Goal: Task Accomplishment & Management: Use online tool/utility

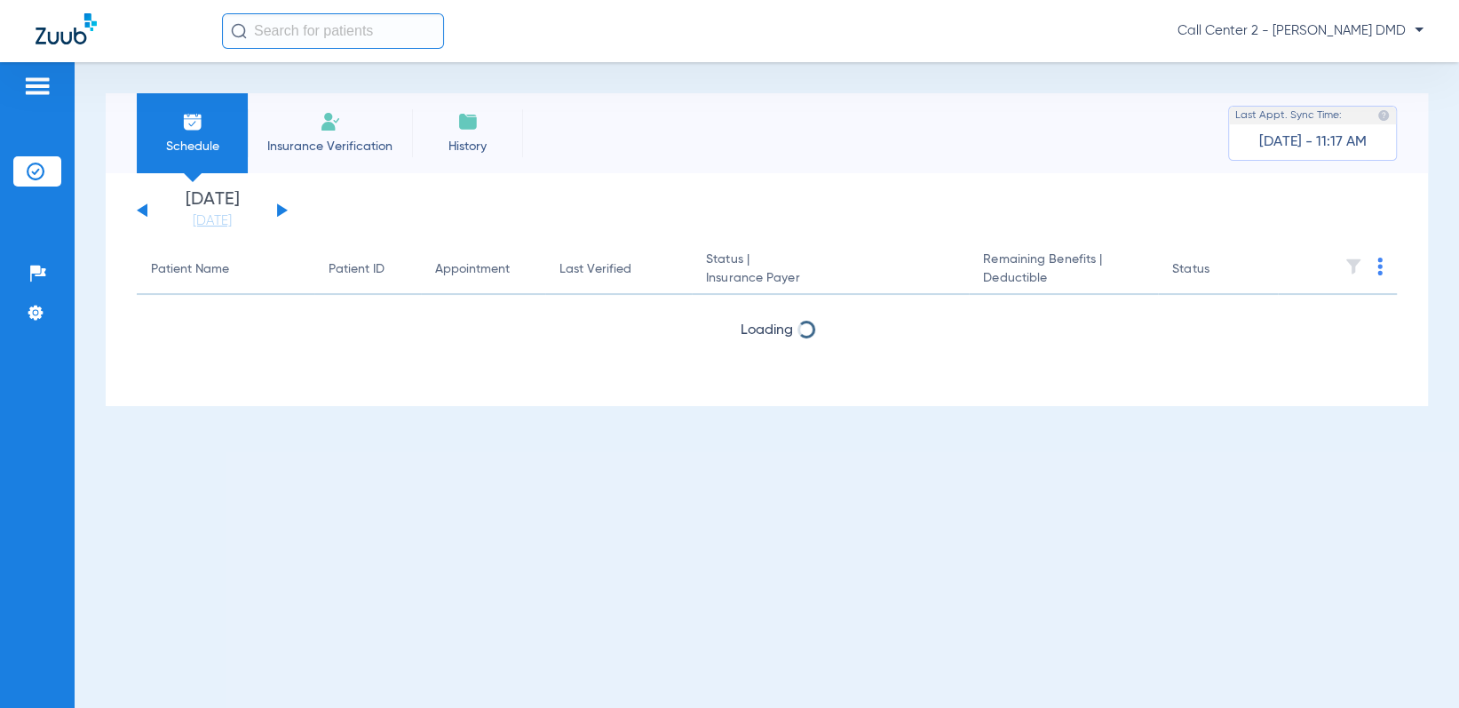
click at [336, 125] on img at bounding box center [330, 121] width 21 height 21
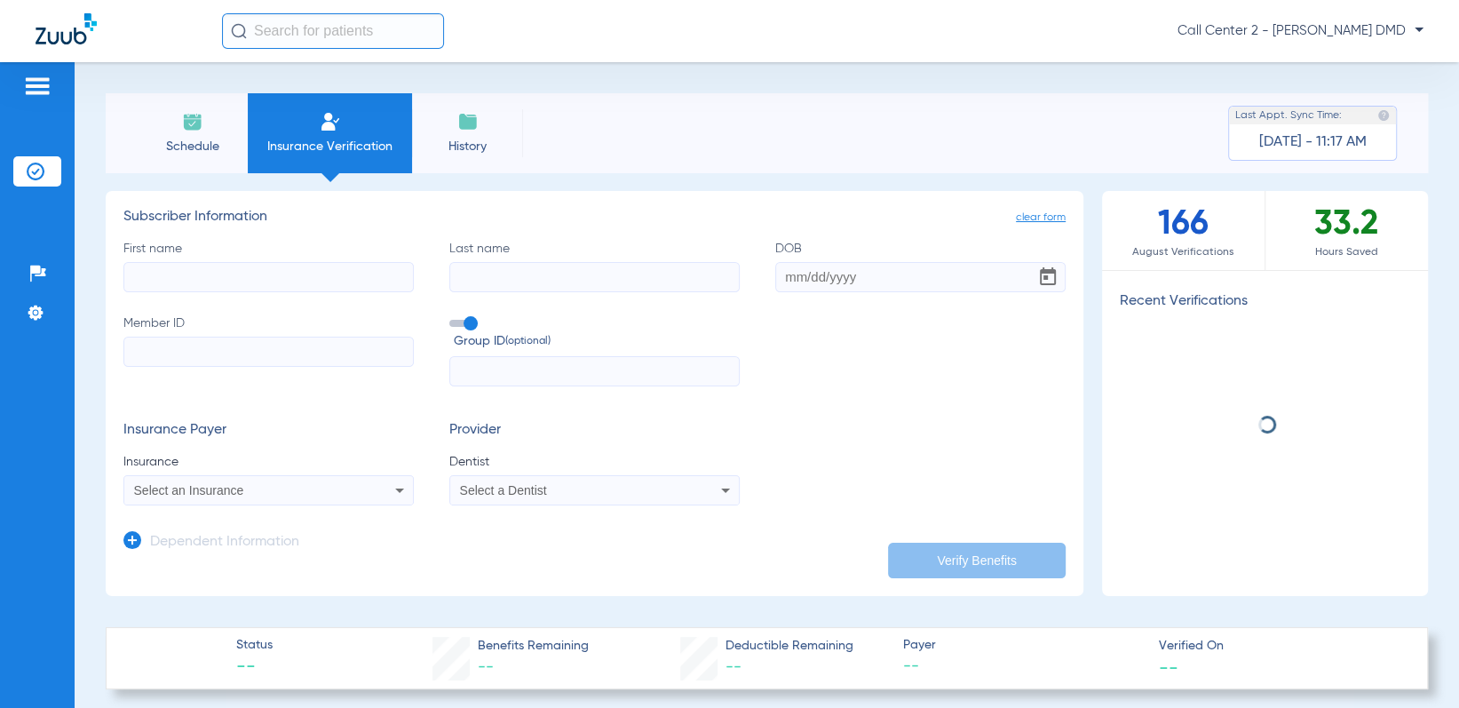
click at [235, 276] on input "First name" at bounding box center [268, 277] width 290 height 30
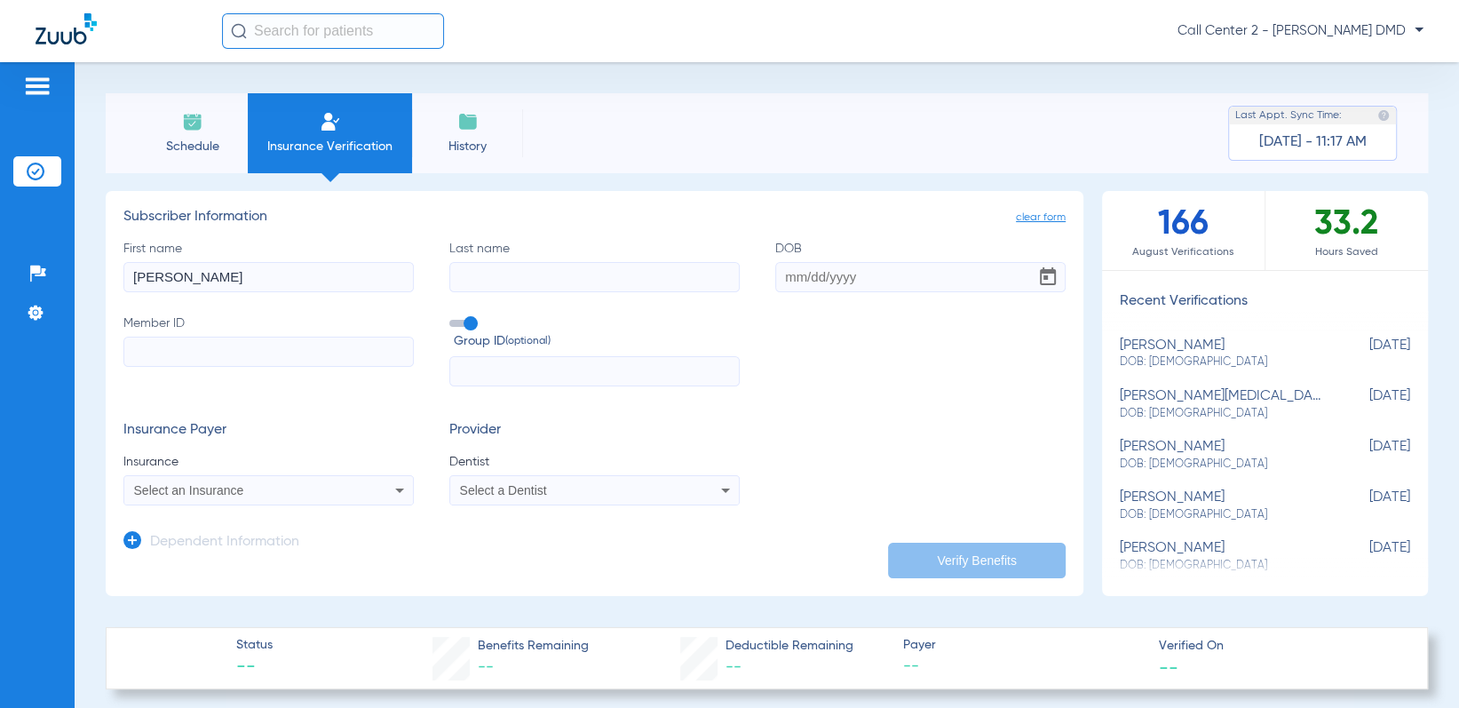
type input "[PERSON_NAME]"
type input "[DATE]"
drag, startPoint x: 243, startPoint y: 347, endPoint x: 227, endPoint y: 346, distance: 16.0
click at [242, 347] on input "Member ID" at bounding box center [268, 352] width 290 height 30
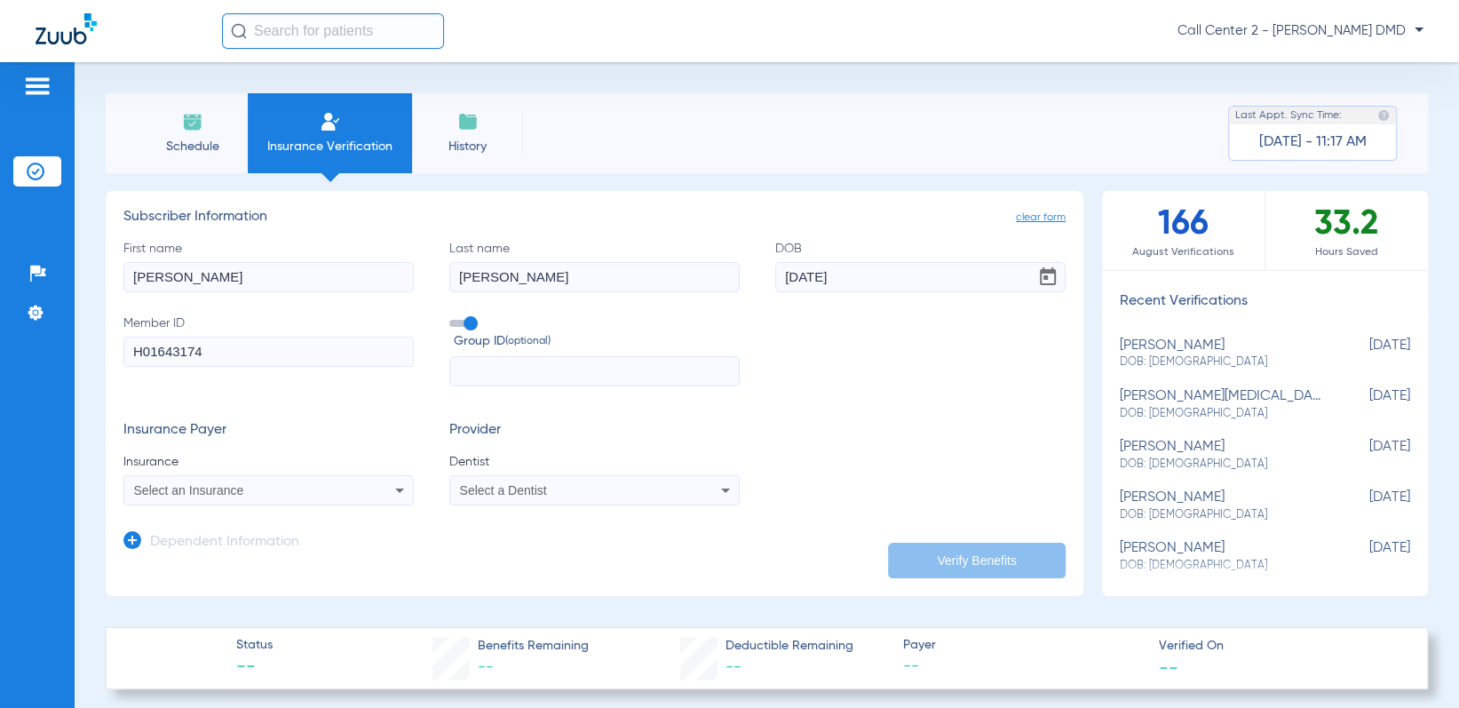
type input "H01643174"
drag, startPoint x: 251, startPoint y: 485, endPoint x: 250, endPoint y: 497, distance: 12.5
click at [251, 484] on div "Select an Insurance" at bounding box center [242, 490] width 216 height 12
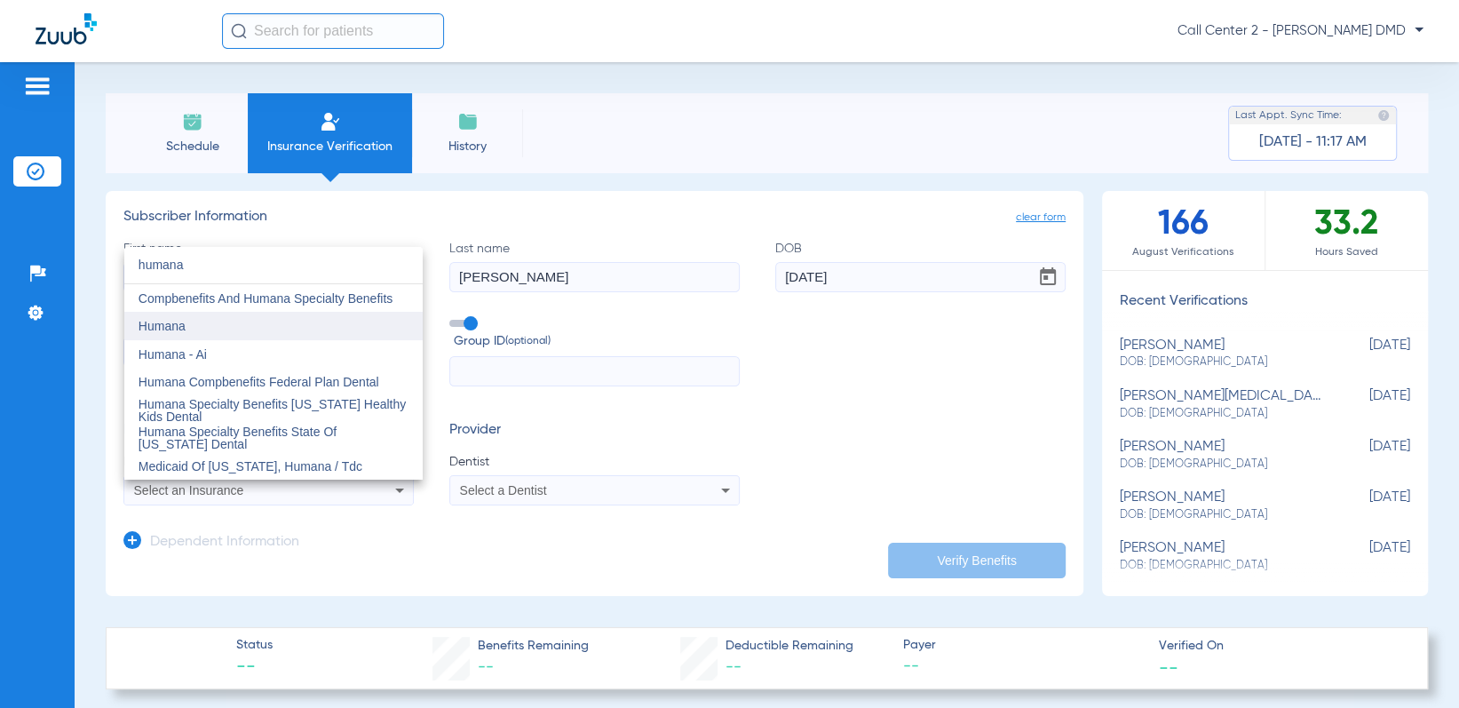
type input "humana"
click at [203, 330] on mat-option "Humana" at bounding box center [273, 326] width 298 height 28
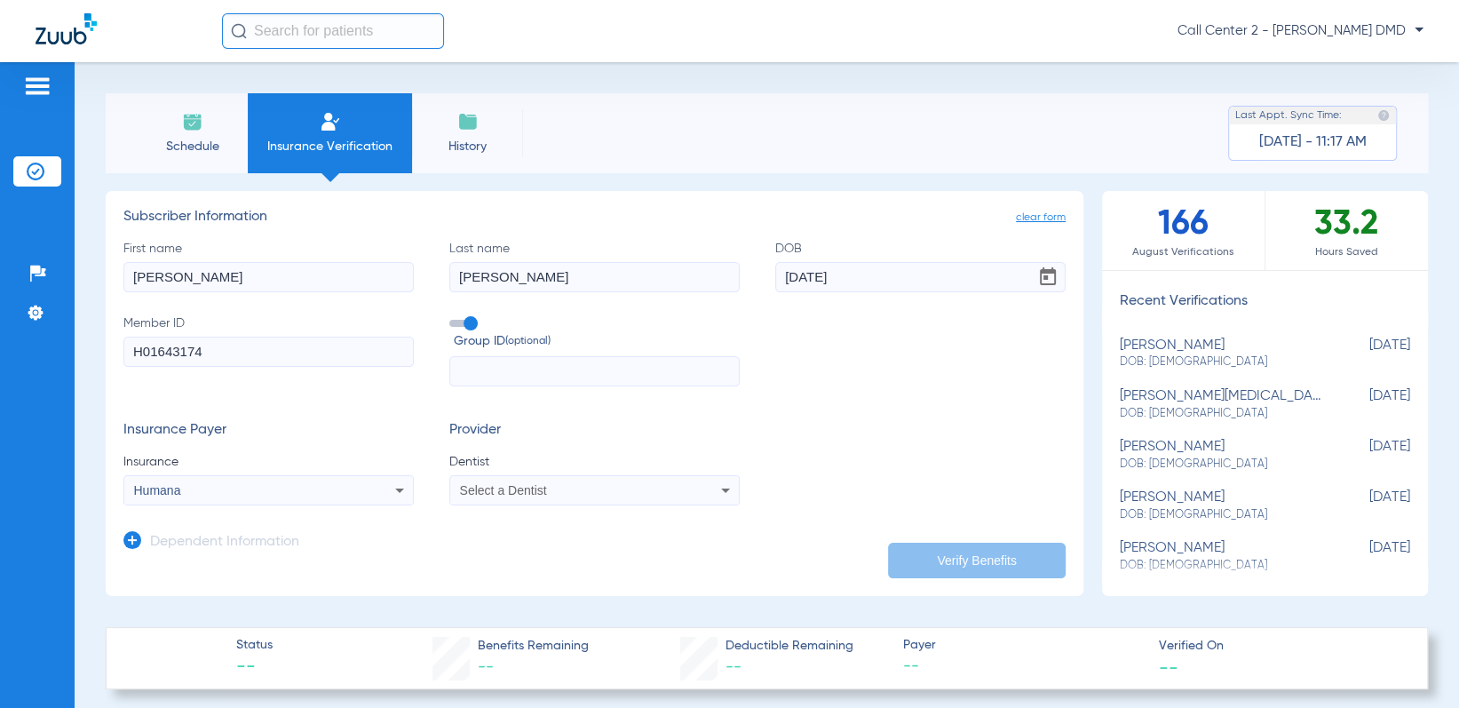
click at [496, 481] on div "Select a Dentist" at bounding box center [594, 490] width 289 height 21
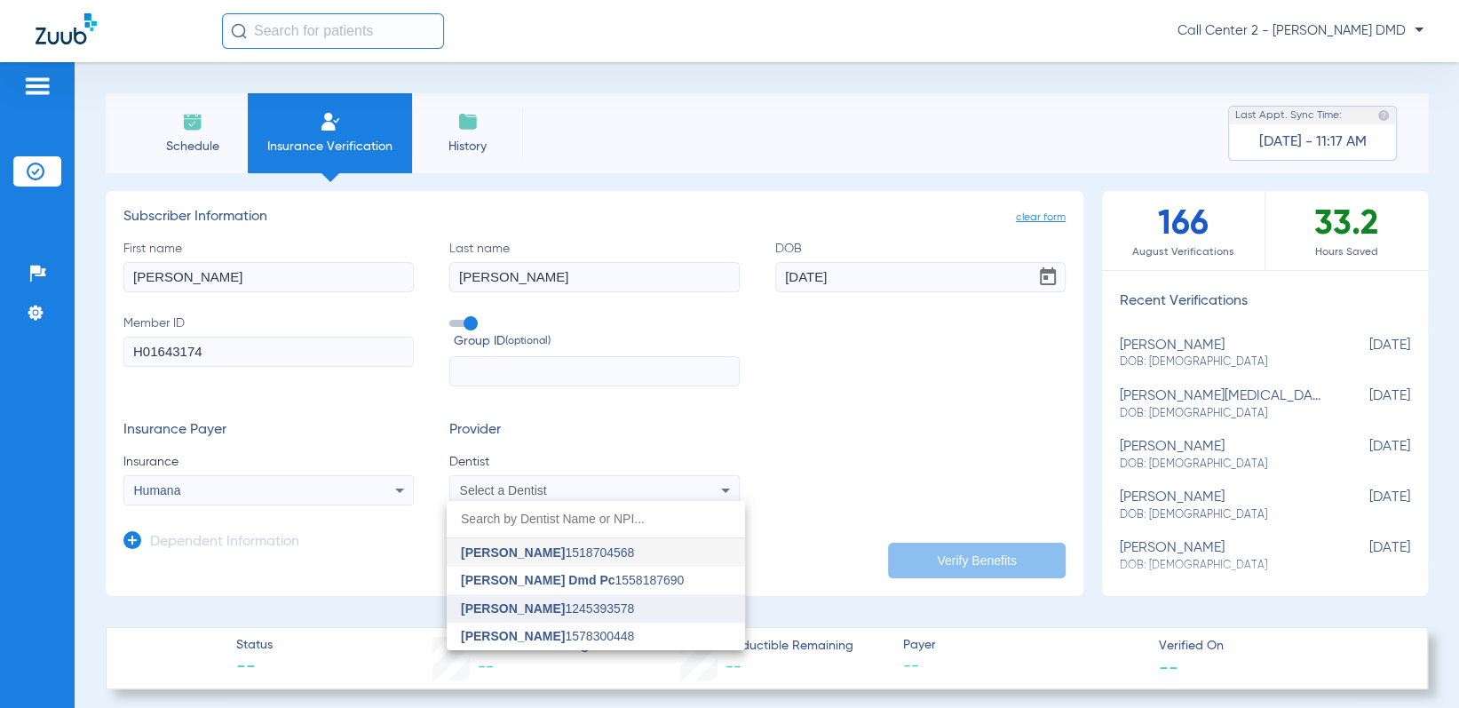
click at [552, 615] on mat-option "[PERSON_NAME] 1245393578" at bounding box center [596, 608] width 298 height 28
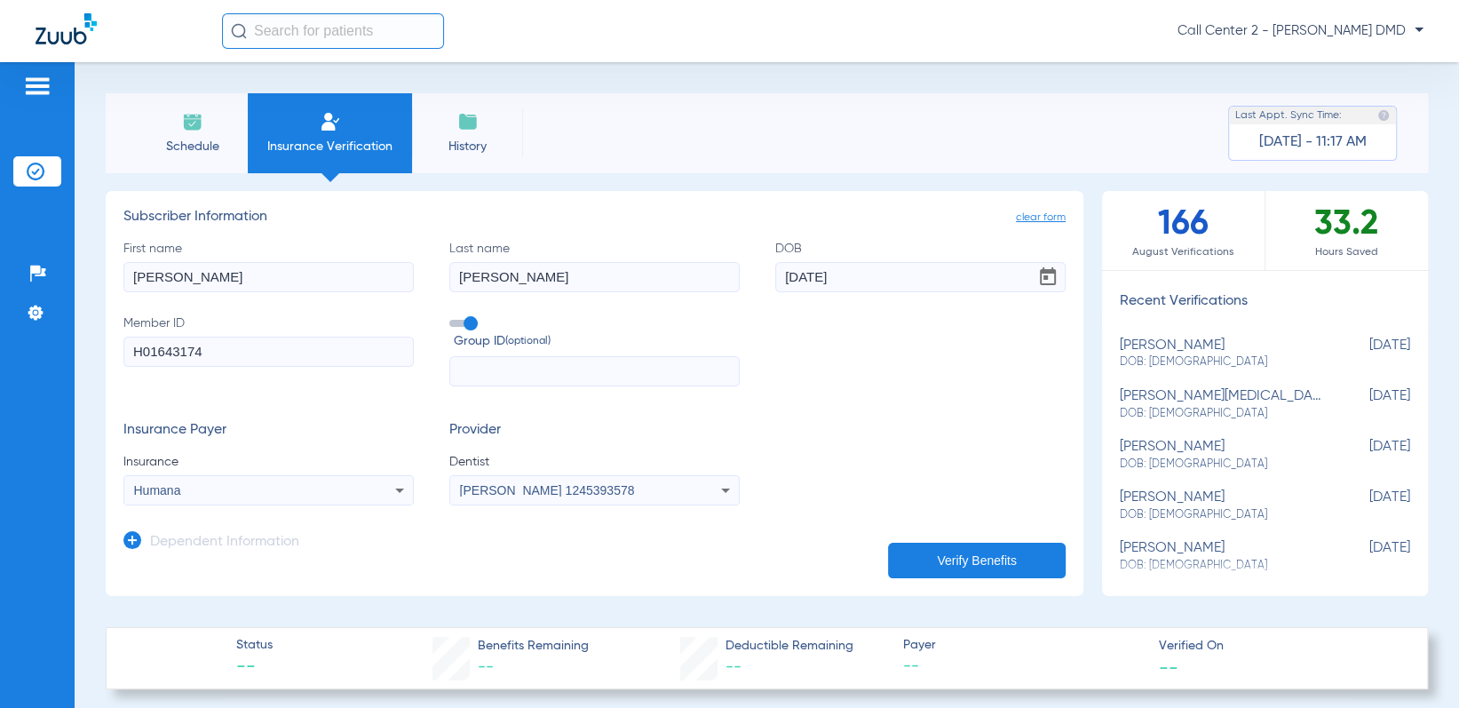
click at [987, 551] on button "Verify Benefits" at bounding box center [977, 561] width 178 height 36
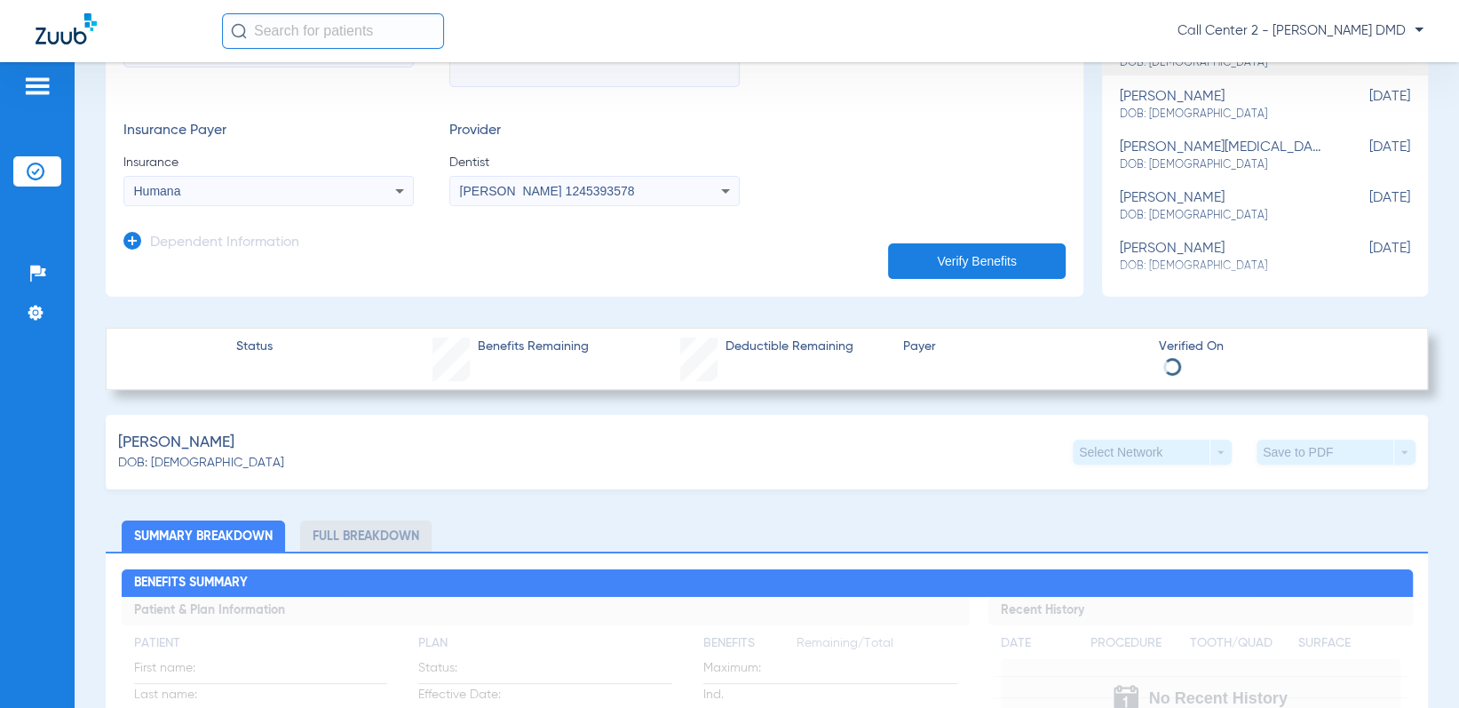
scroll to position [533, 0]
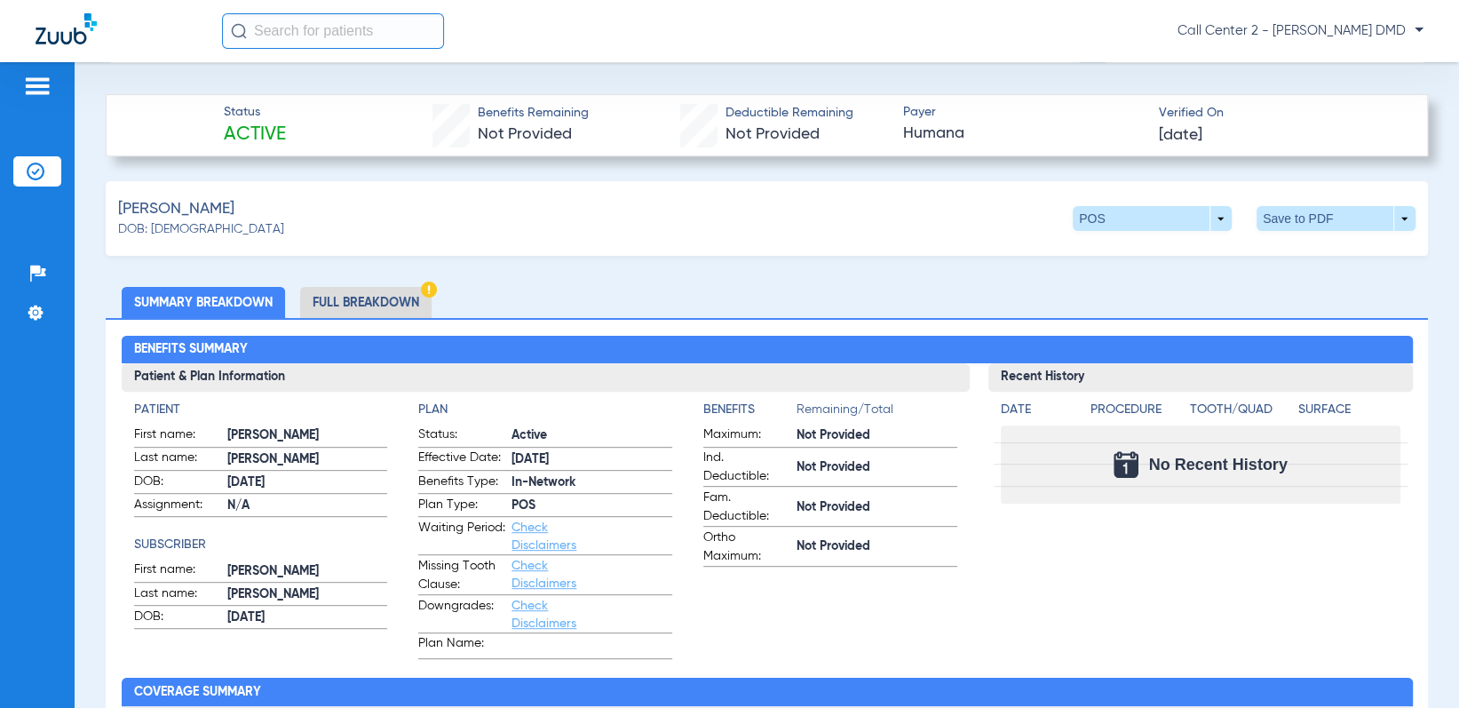
click at [364, 304] on li "Full Breakdown" at bounding box center [365, 302] width 131 height 31
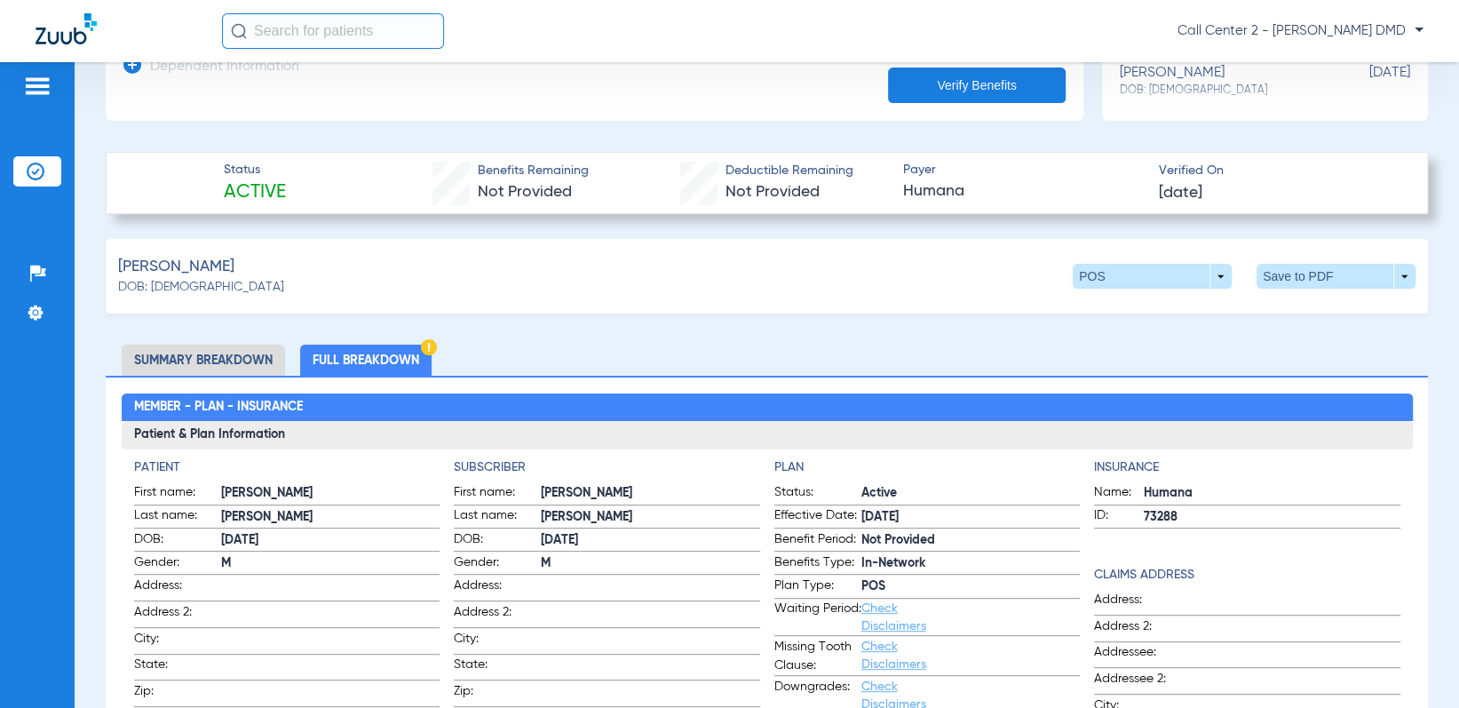
scroll to position [444, 0]
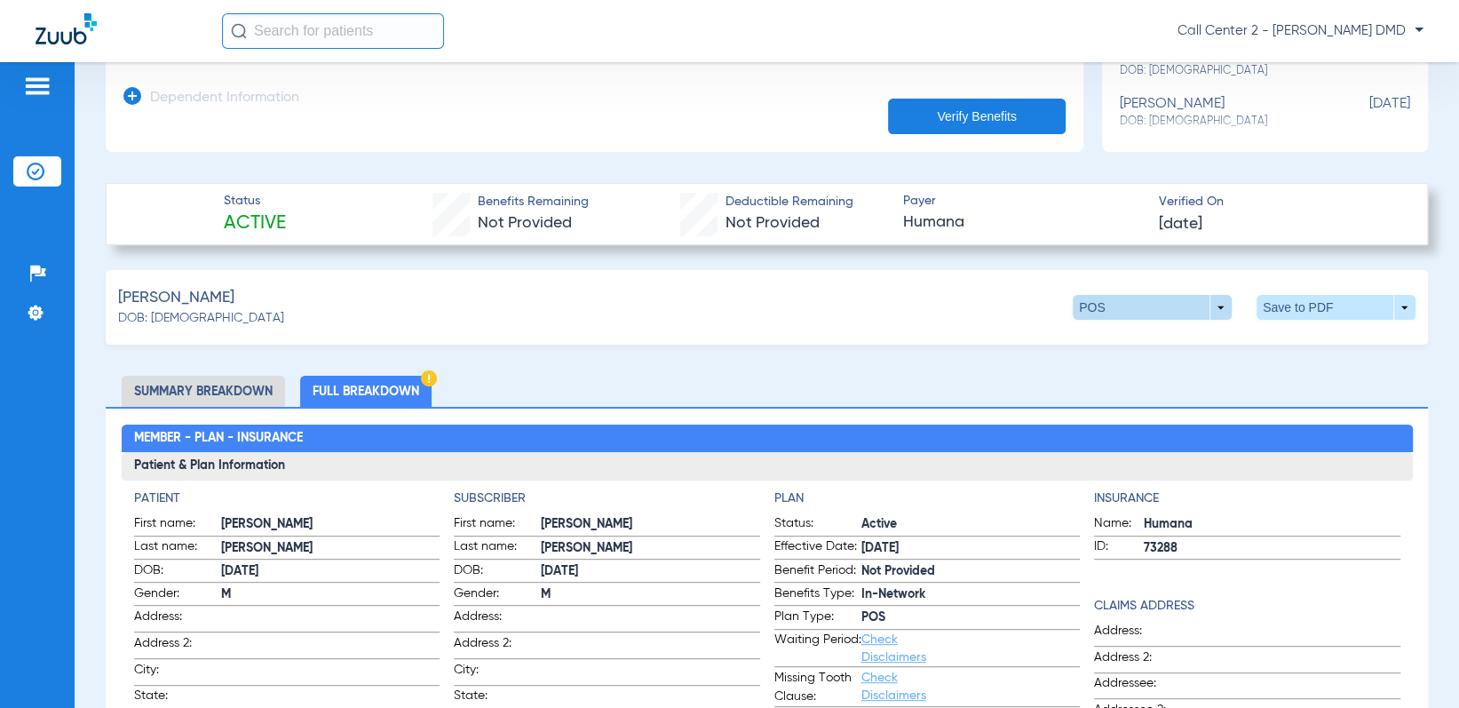
click at [1207, 304] on span at bounding box center [1152, 307] width 159 height 25
click at [1111, 345] on span "Out of Network" at bounding box center [1115, 340] width 83 height 12
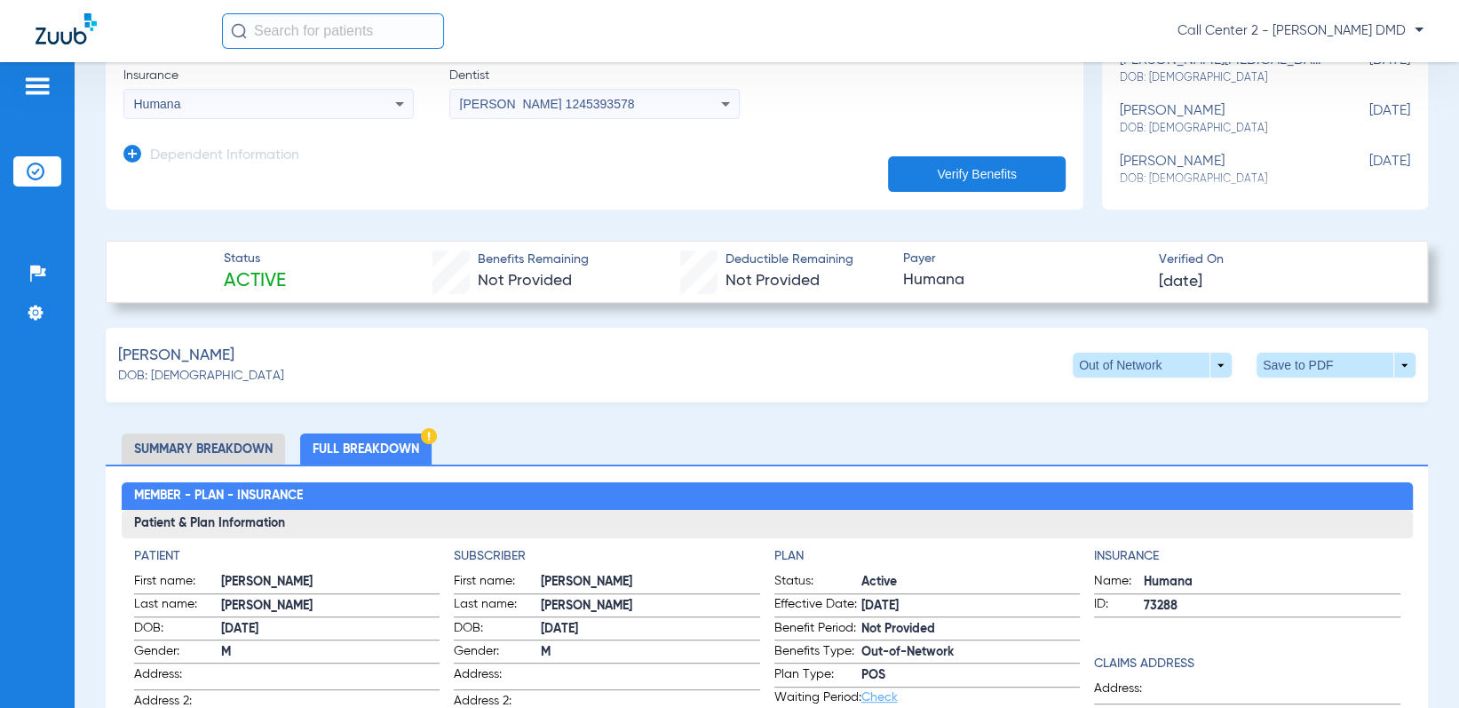
scroll to position [355, 0]
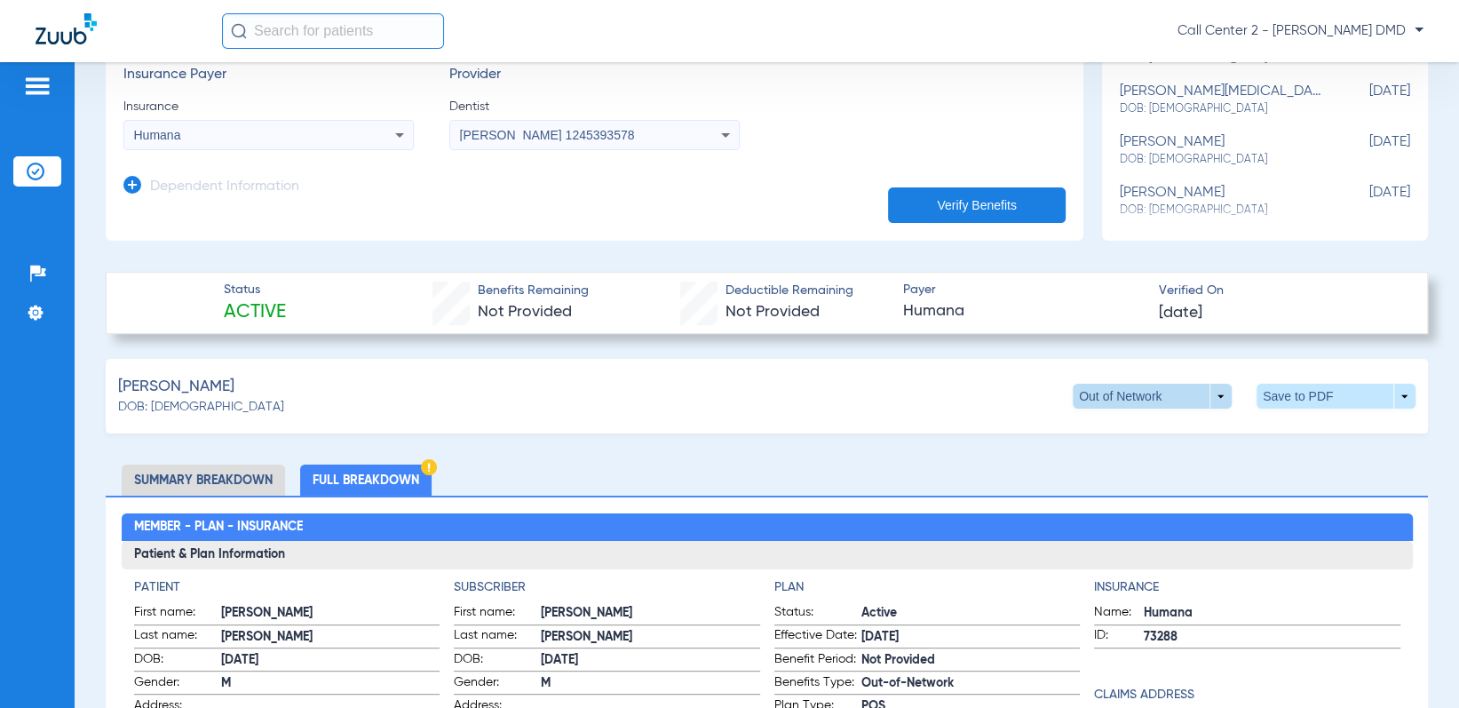
click at [1197, 395] on span at bounding box center [1152, 396] width 159 height 25
click at [1115, 440] on button "Out of Network" at bounding box center [1115, 429] width 111 height 36
click at [1108, 410] on div "[PERSON_NAME]: [DEMOGRAPHIC_DATA] Out of Network arrow_drop_down Save to PDF ar…" at bounding box center [767, 396] width 1323 height 75
click at [1109, 404] on span at bounding box center [1152, 396] width 159 height 25
click at [1111, 471] on span "POS" at bounding box center [1115, 464] width 83 height 12
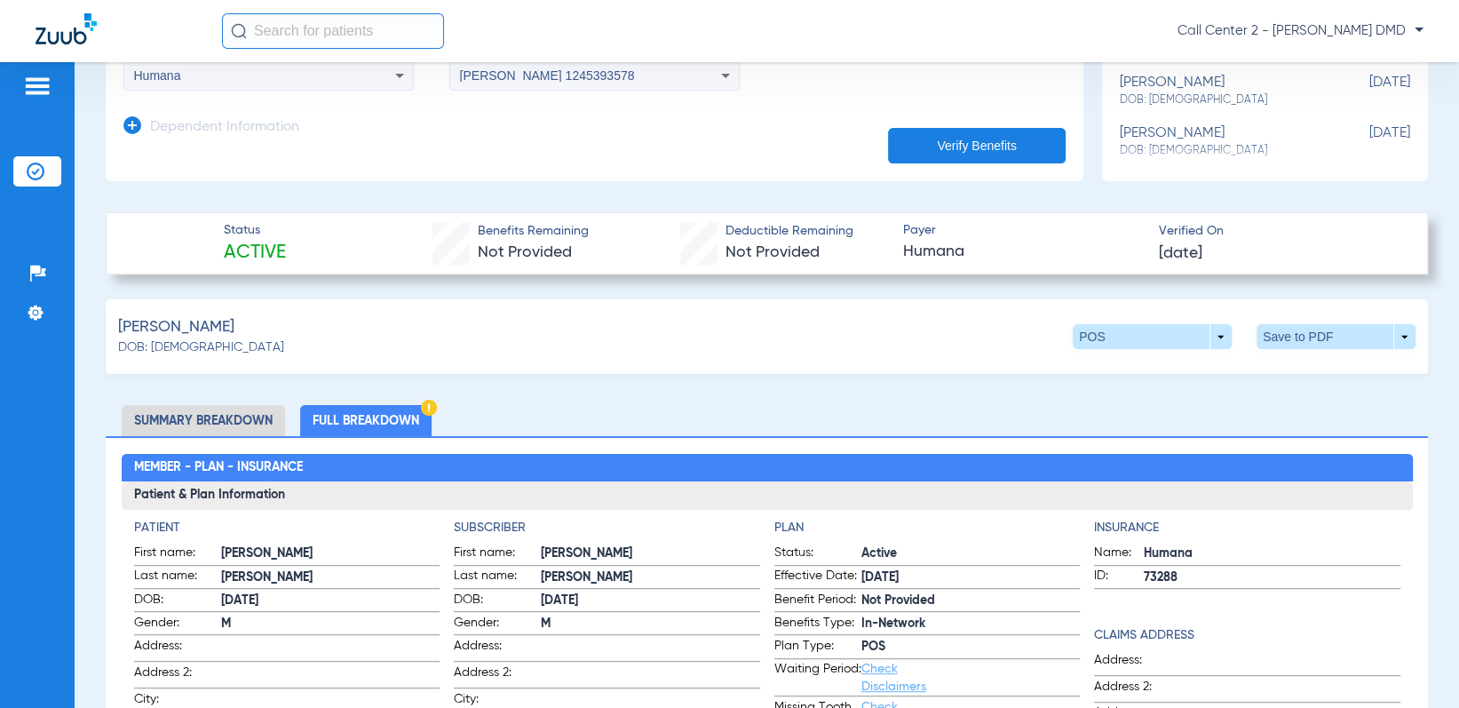
scroll to position [444, 0]
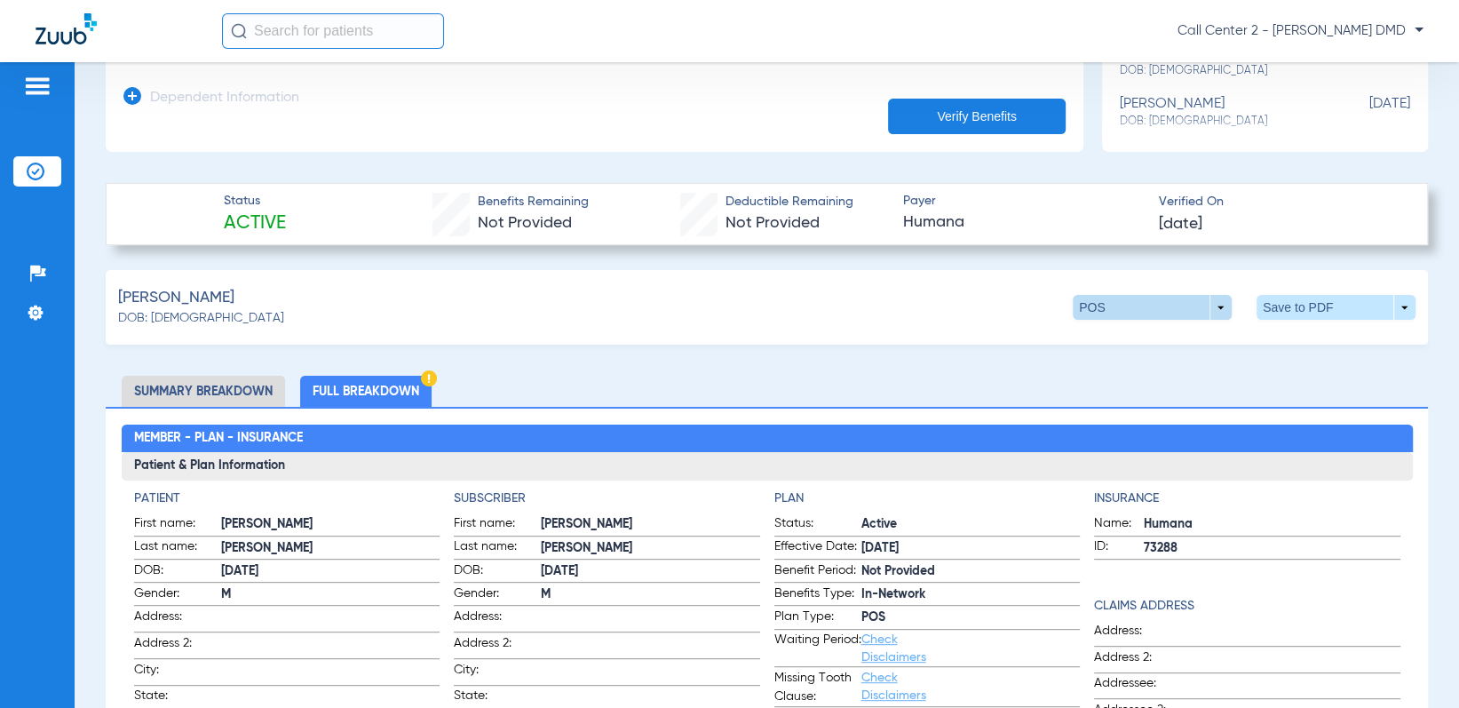
click at [1110, 299] on span at bounding box center [1152, 307] width 159 height 25
click at [1096, 338] on span "Out of Network" at bounding box center [1115, 340] width 83 height 12
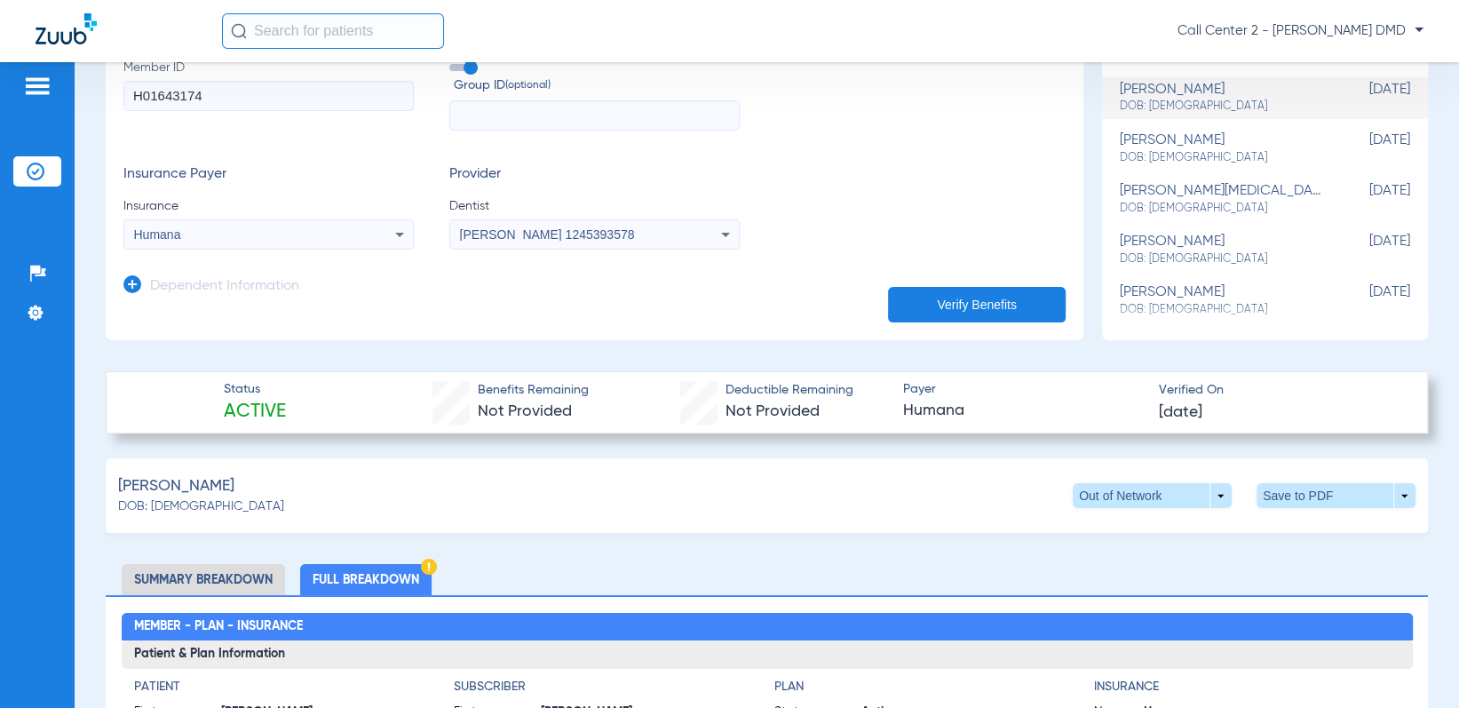
scroll to position [533, 0]
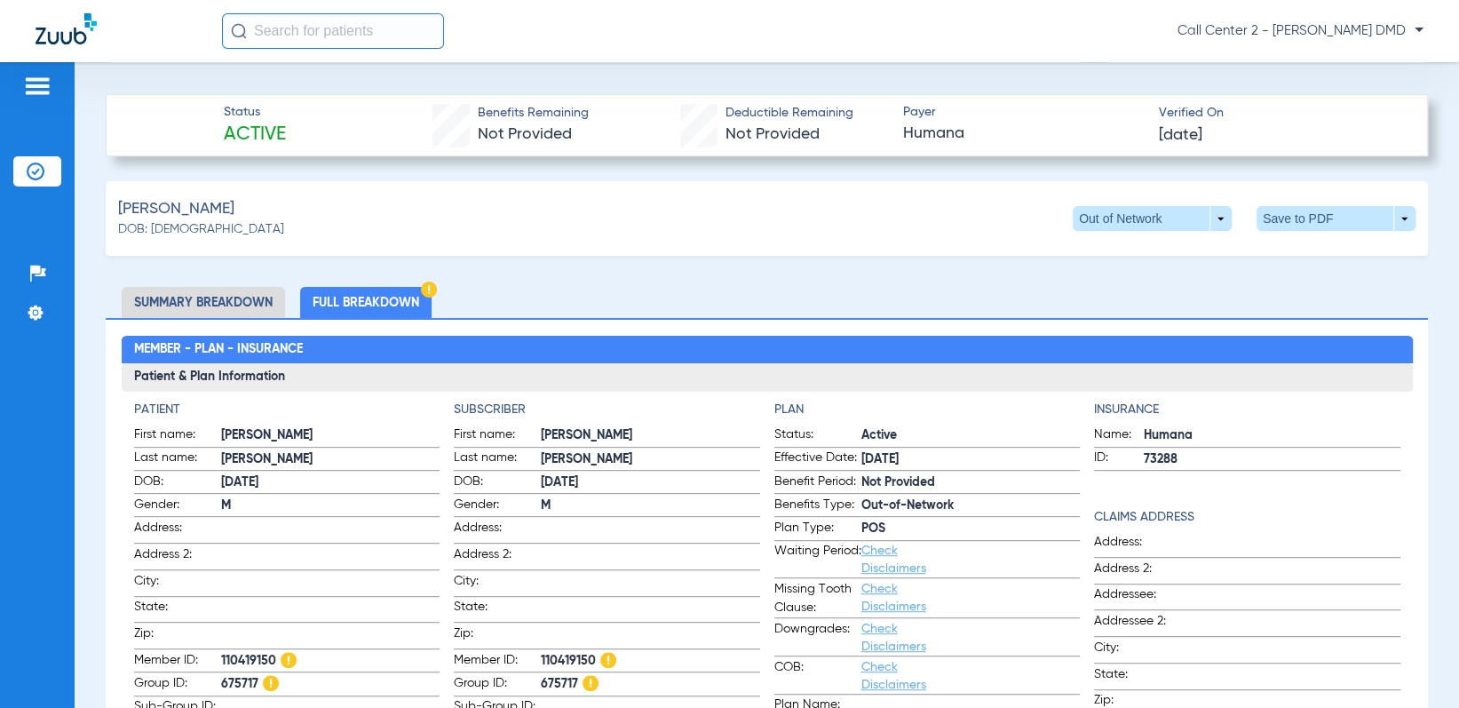
click at [244, 297] on li "Summary Breakdown" at bounding box center [203, 302] width 163 height 31
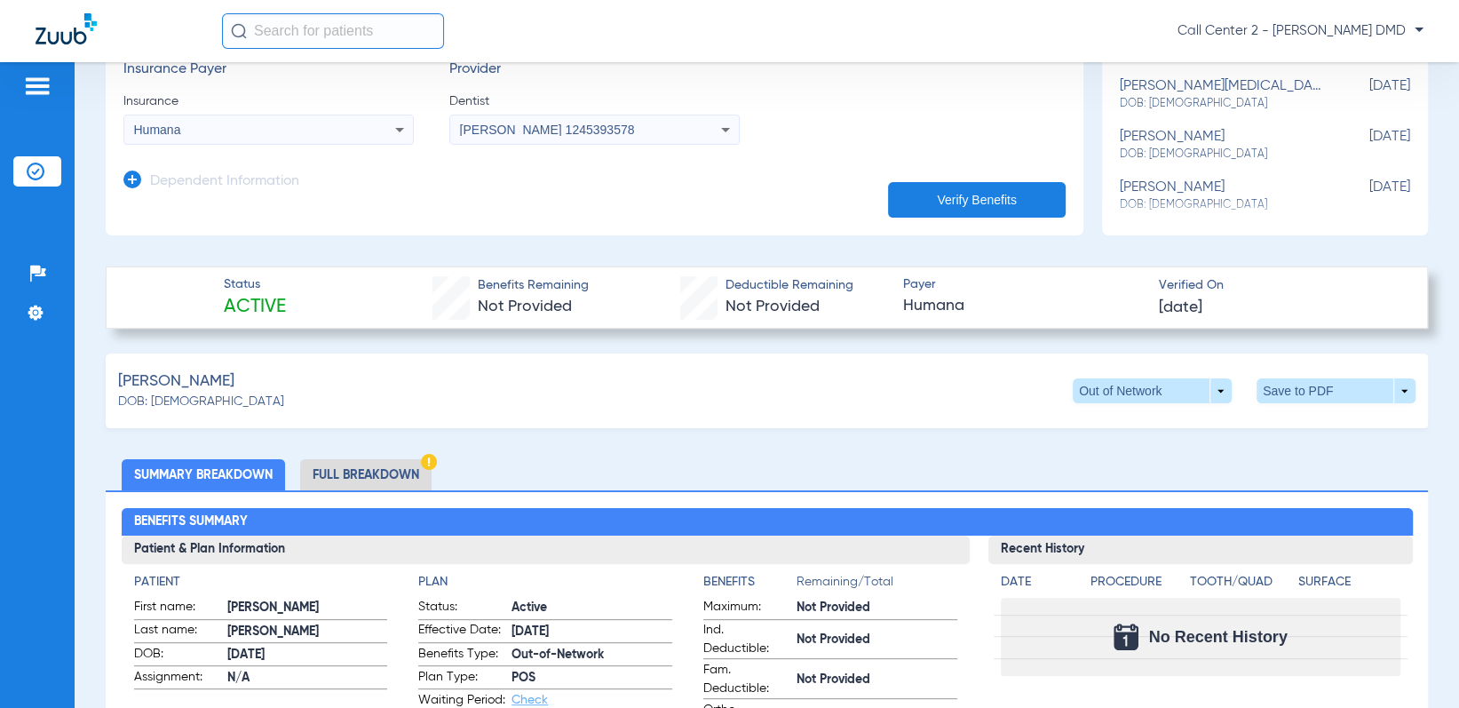
scroll to position [266, 0]
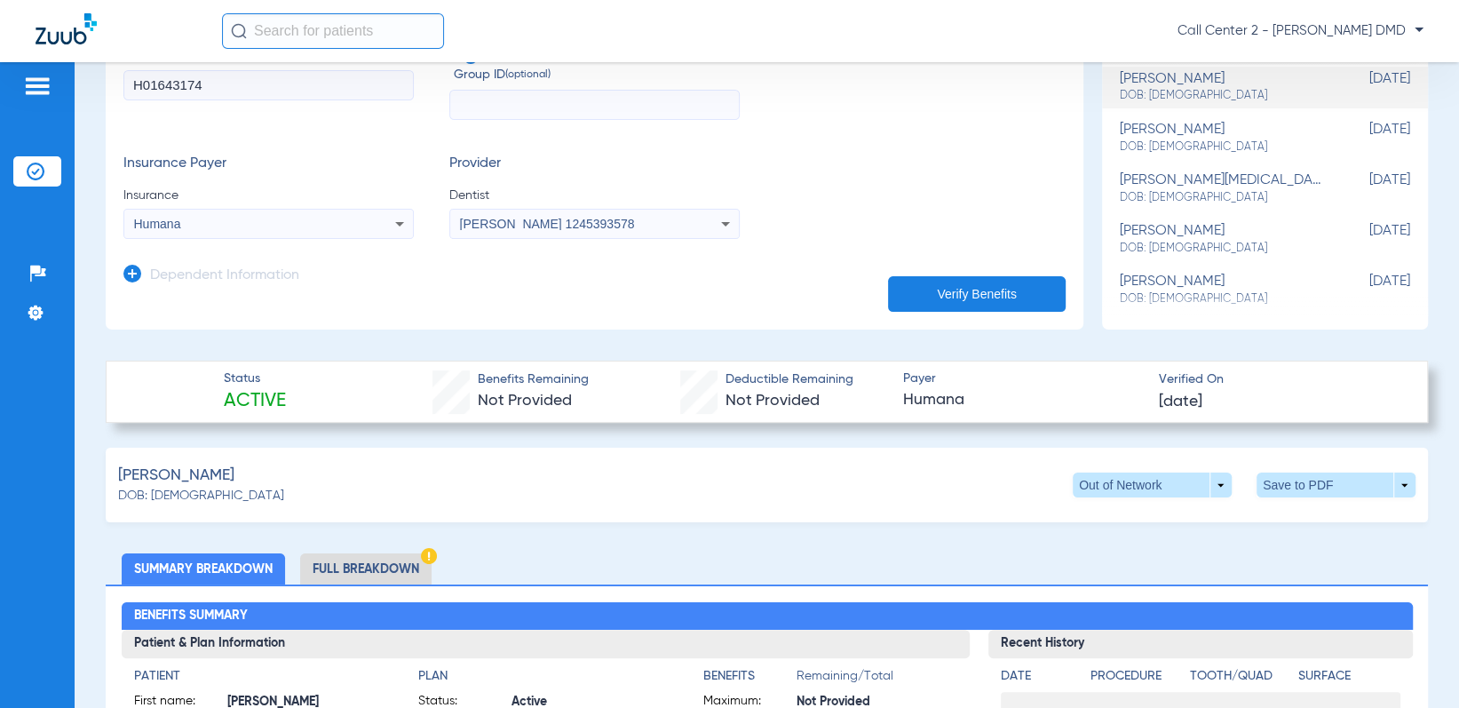
click at [369, 569] on li "Full Breakdown" at bounding box center [365, 568] width 131 height 31
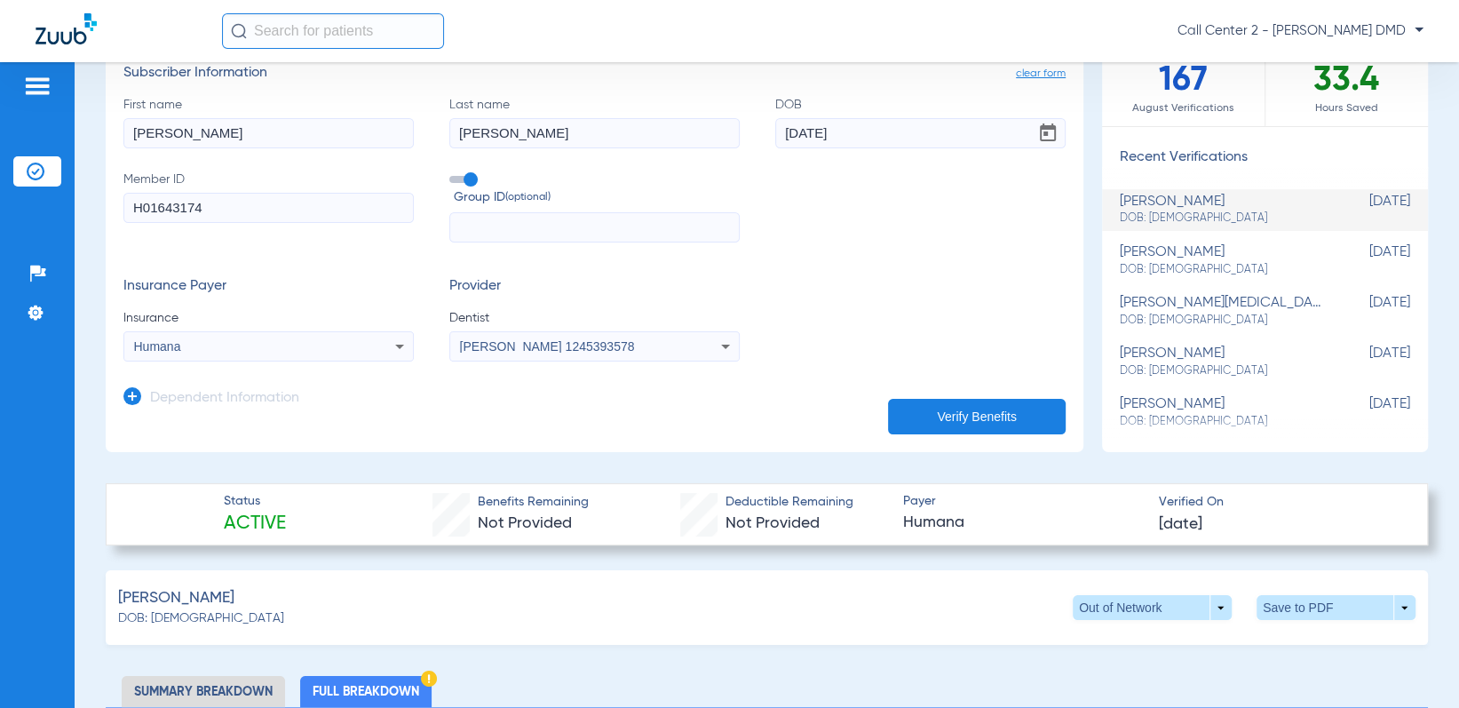
scroll to position [131, 0]
